Goal: Task Accomplishment & Management: Use online tool/utility

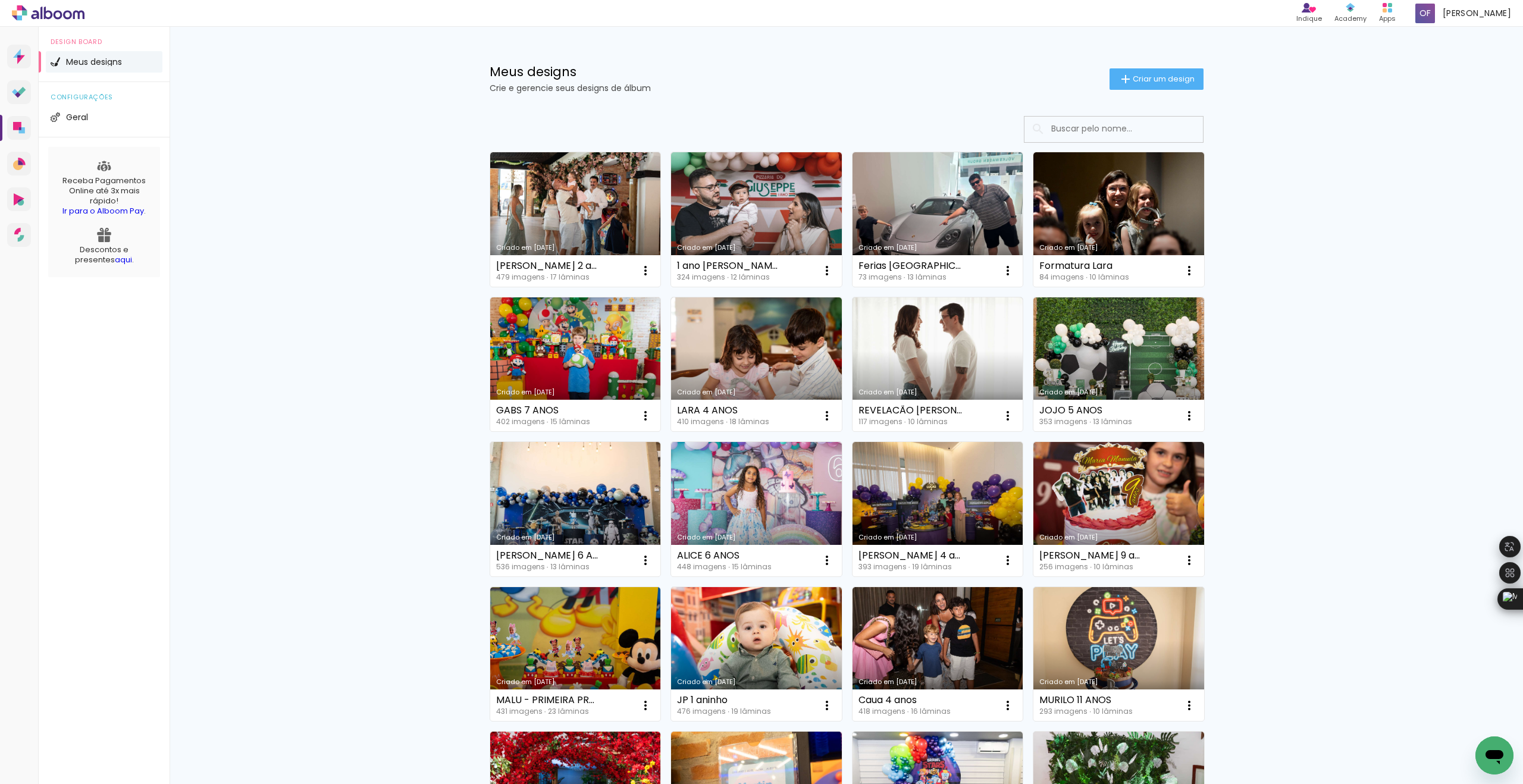
click at [1402, 108] on div "Meus designs Crie e gerencie seus designs de álbum Criar um design Criado em 05…" at bounding box center [846, 659] width 1353 height 1264
